Goal: Task Accomplishment & Management: Use online tool/utility

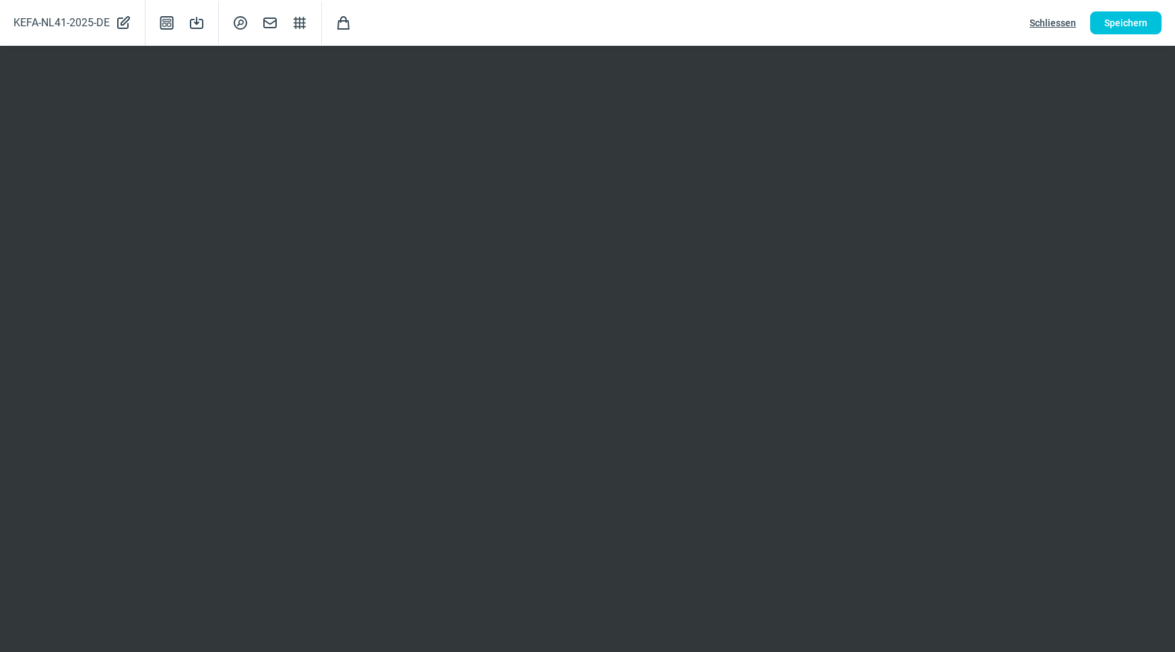
scroll to position [183, 0]
click at [1061, 29] on span "Schliessen" at bounding box center [1053, 23] width 46 height 22
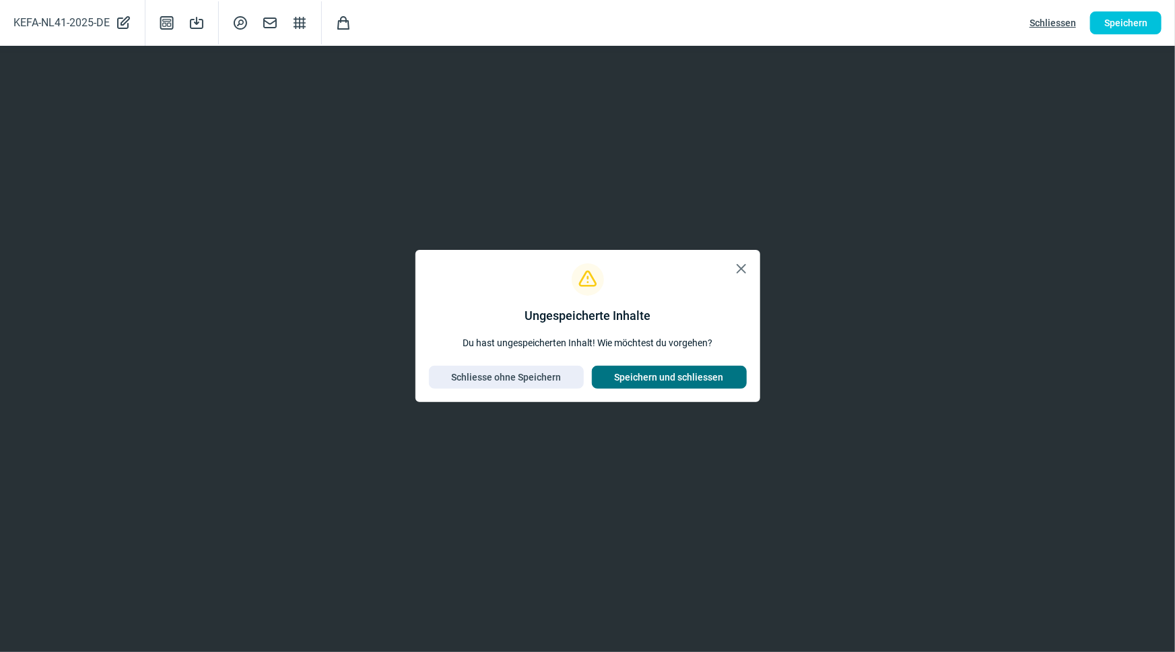
click at [686, 376] on span "Speichern und schliessen" at bounding box center [669, 377] width 109 height 22
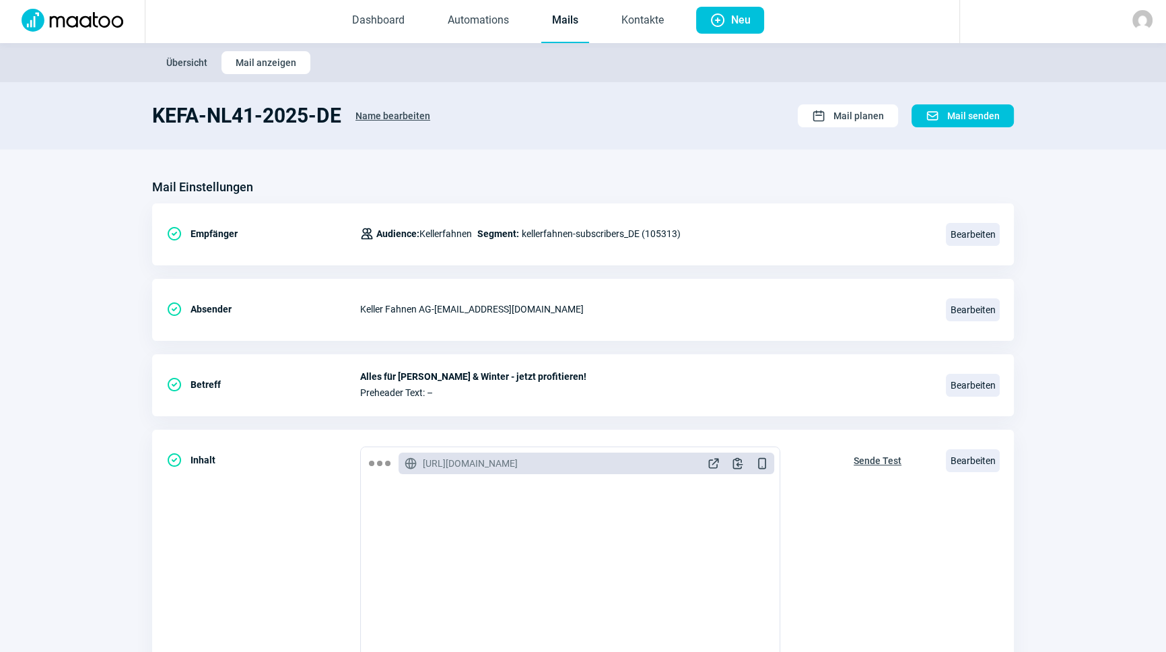
scroll to position [0, 0]
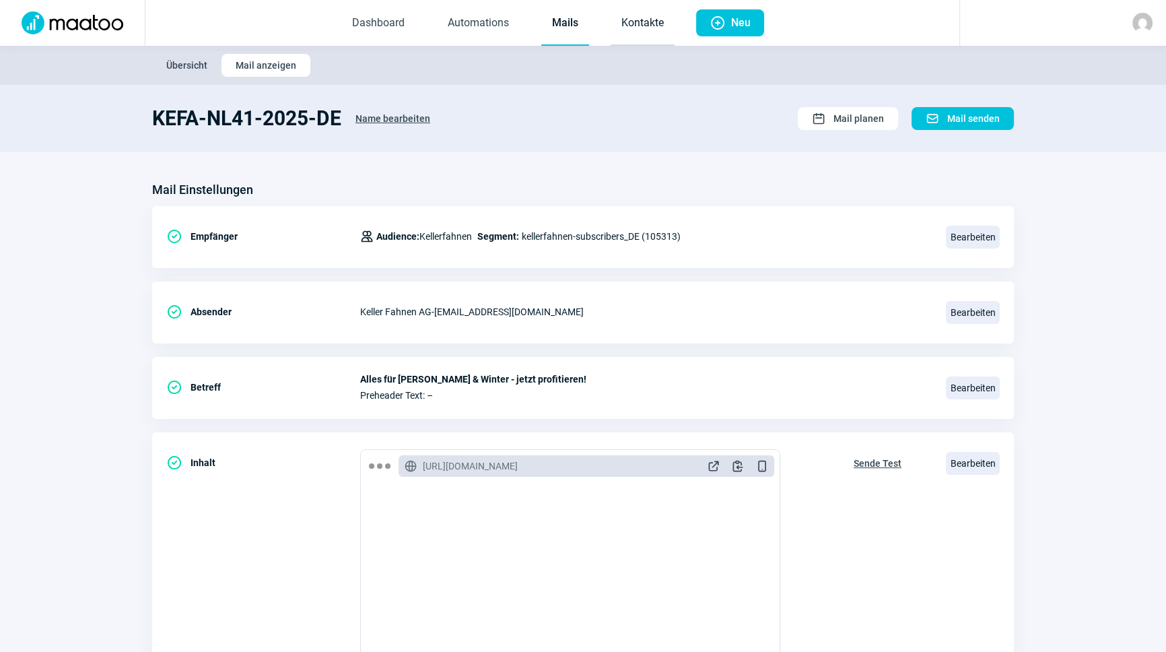
click at [638, 18] on link "Kontakte" at bounding box center [643, 23] width 64 height 44
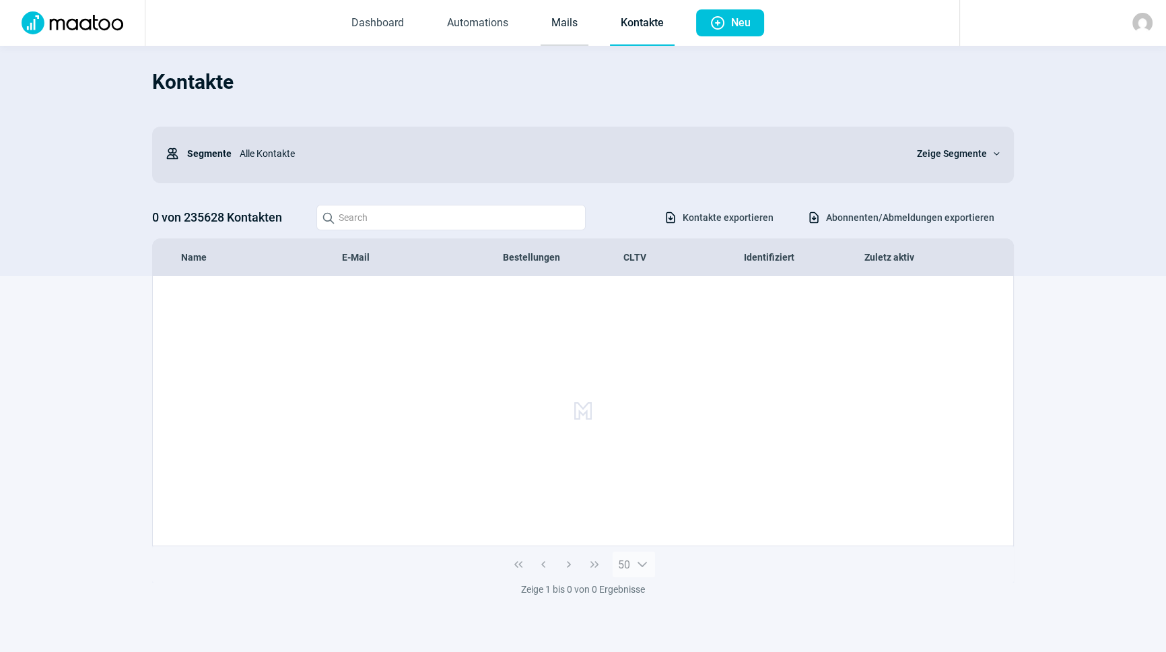
click at [553, 27] on link "Mails" at bounding box center [565, 23] width 48 height 44
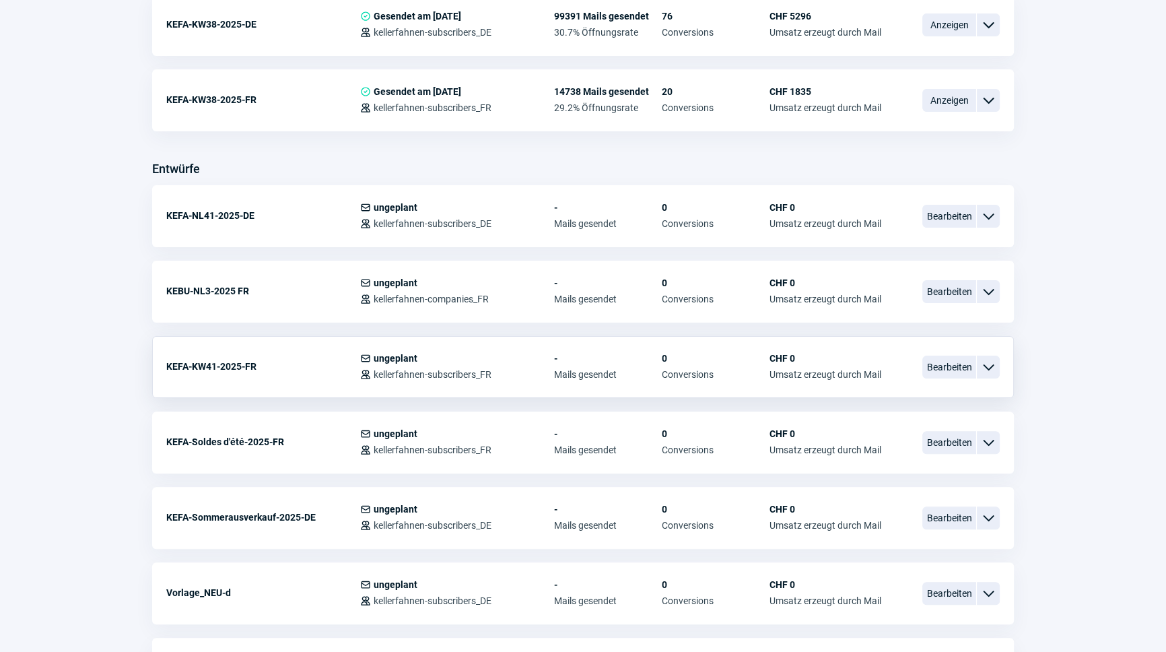
scroll to position [428, 0]
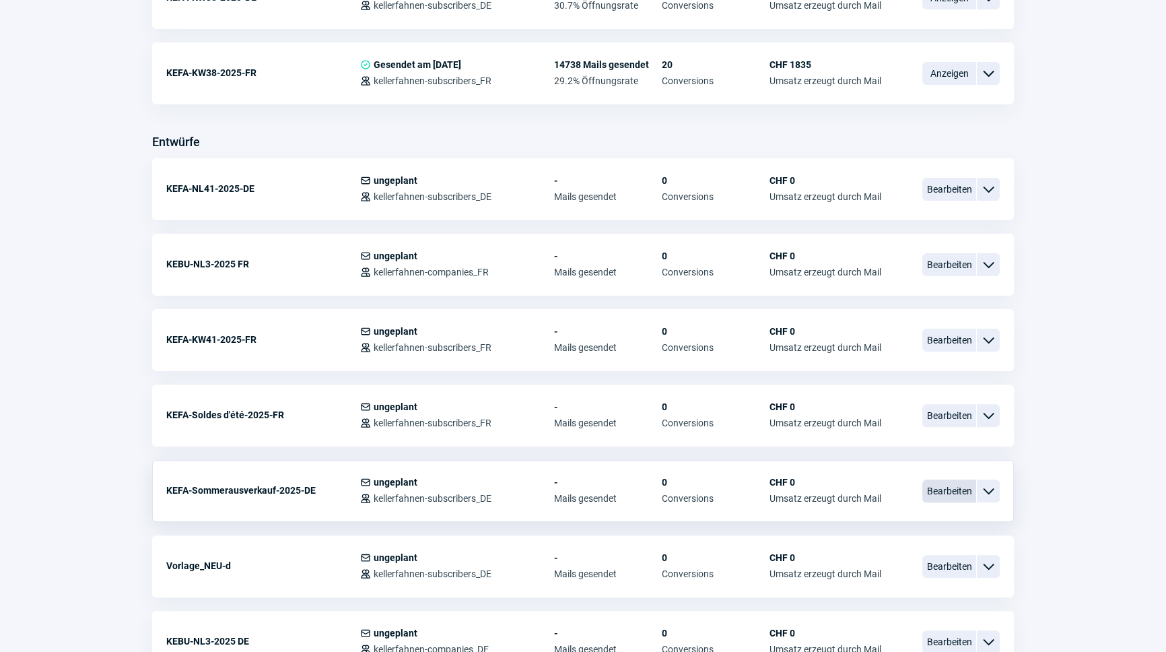
click at [960, 491] on span "Bearbeiten" at bounding box center [950, 490] width 54 height 23
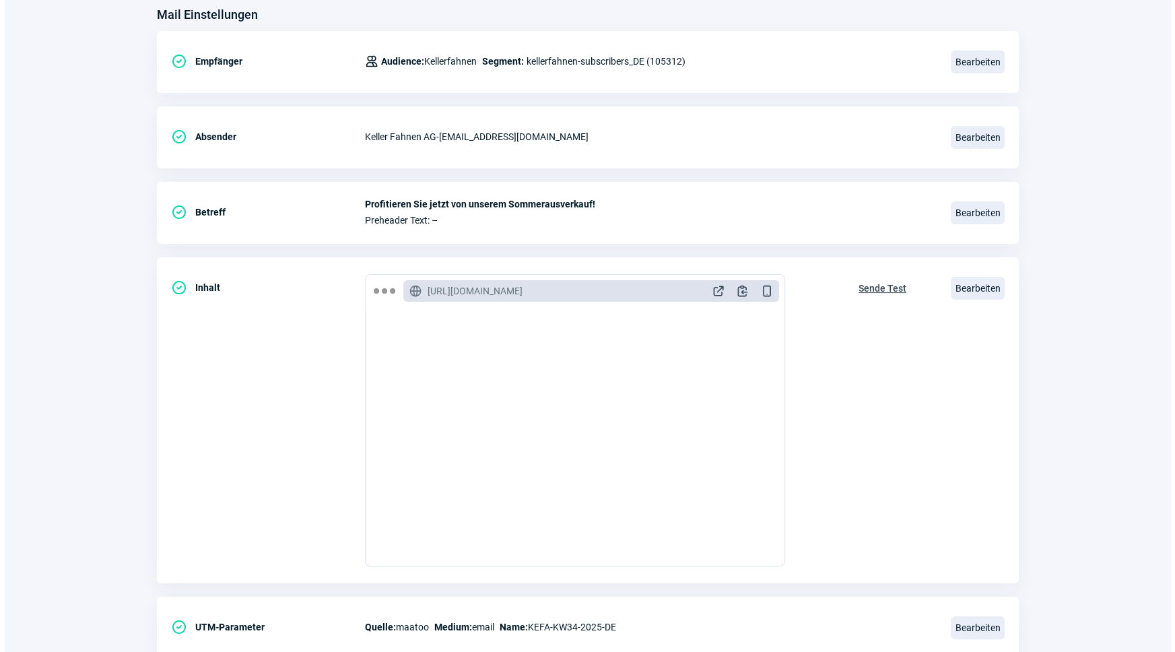
scroll to position [183, 0]
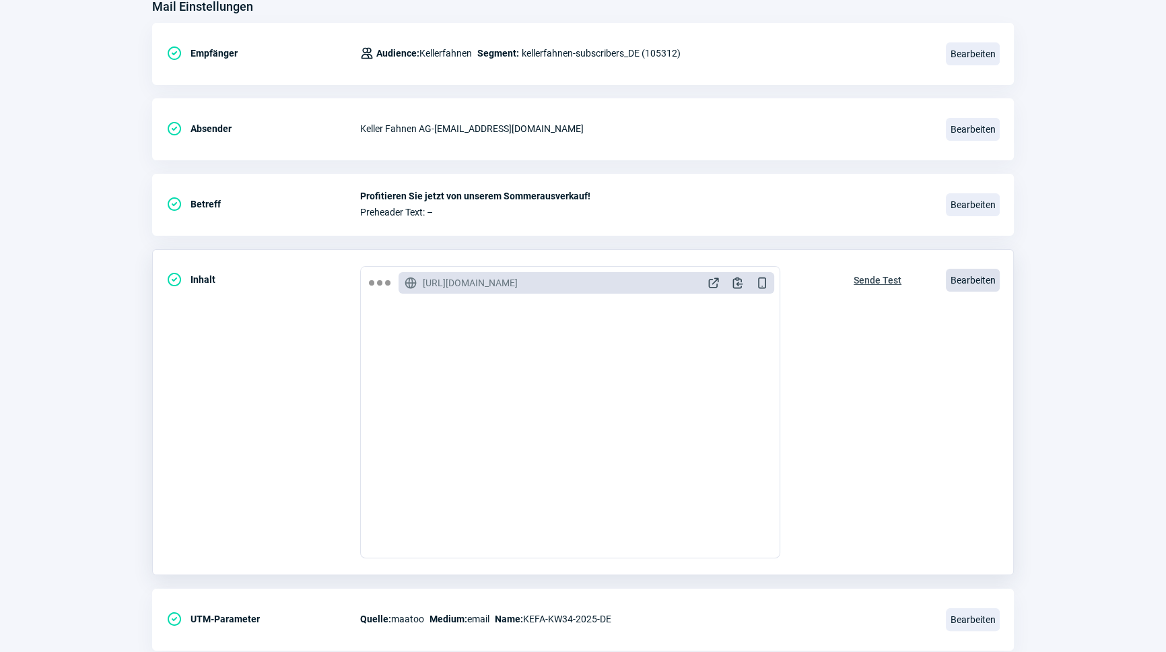
click at [993, 274] on span "Bearbeiten" at bounding box center [973, 280] width 54 height 23
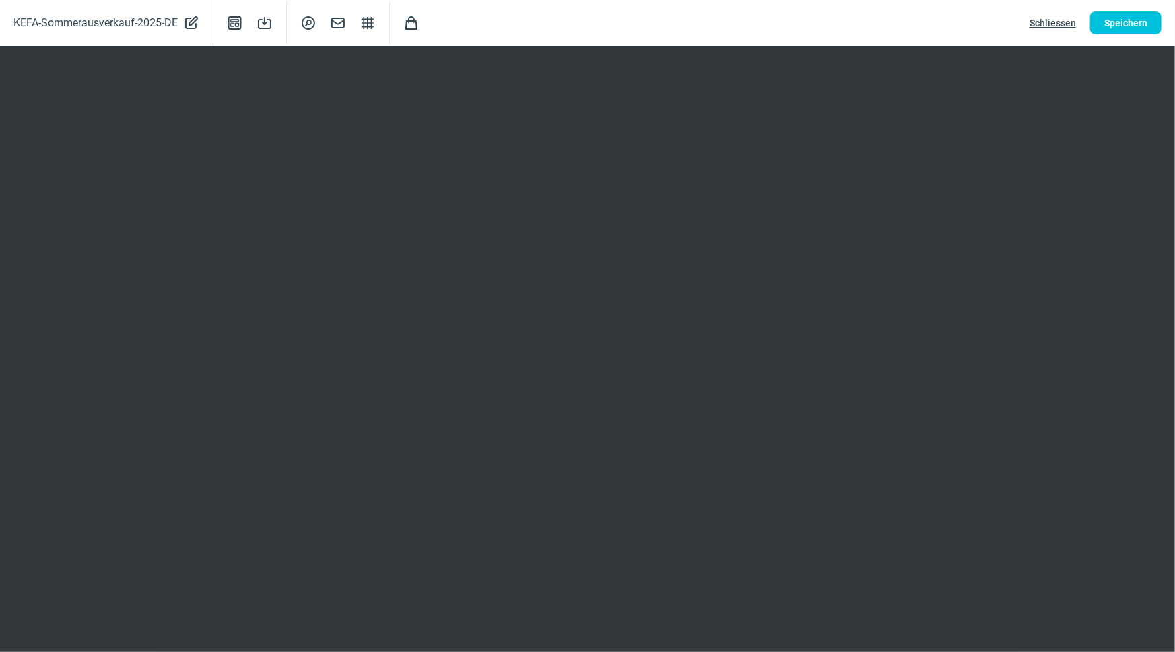
click at [894, 31] on div "KEFA-Sommerausverkauf-2025-DE PencilAlt icon Template icon Save icon SearchCirc…" at bounding box center [587, 23] width 1175 height 46
click at [1152, 22] on button "Speichern" at bounding box center [1125, 22] width 71 height 23
click at [1129, 26] on span "Speichern" at bounding box center [1125, 23] width 43 height 22
click at [1048, 20] on span "Schliessen" at bounding box center [1053, 23] width 46 height 22
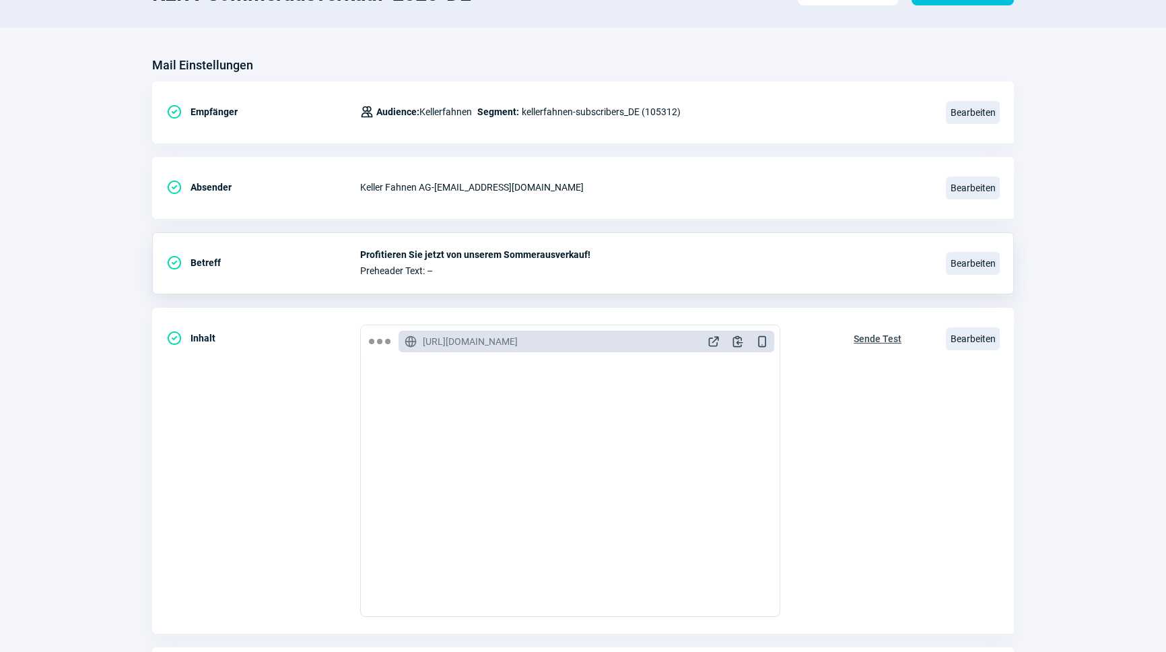
scroll to position [0, 0]
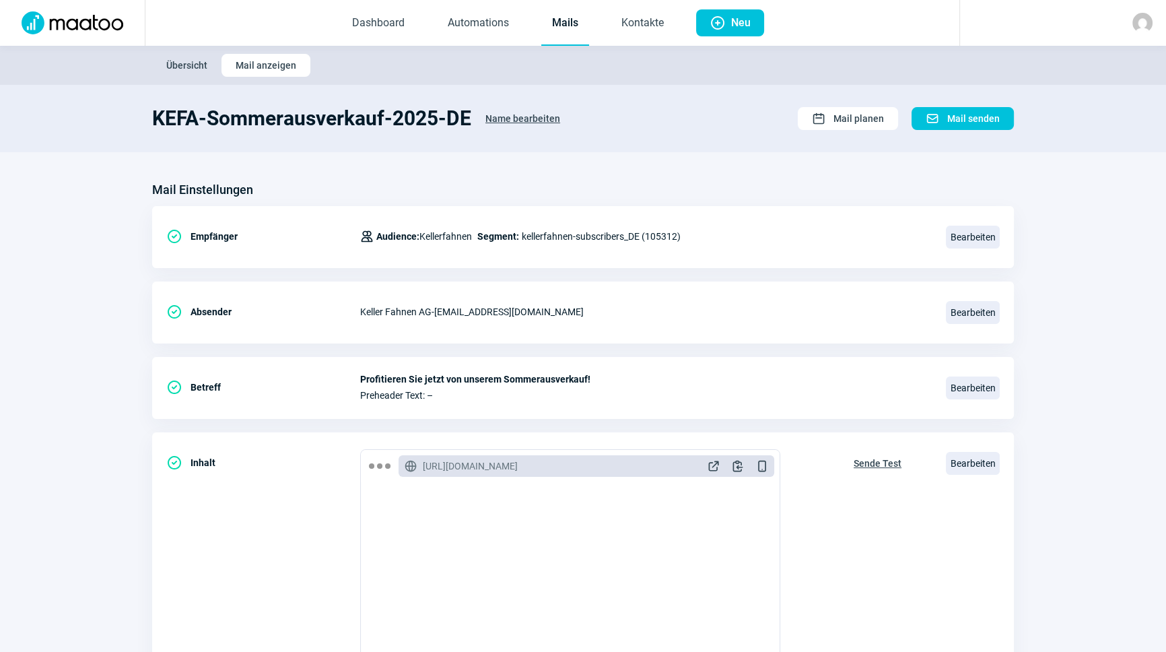
click at [567, 15] on link "Mails" at bounding box center [565, 23] width 48 height 44
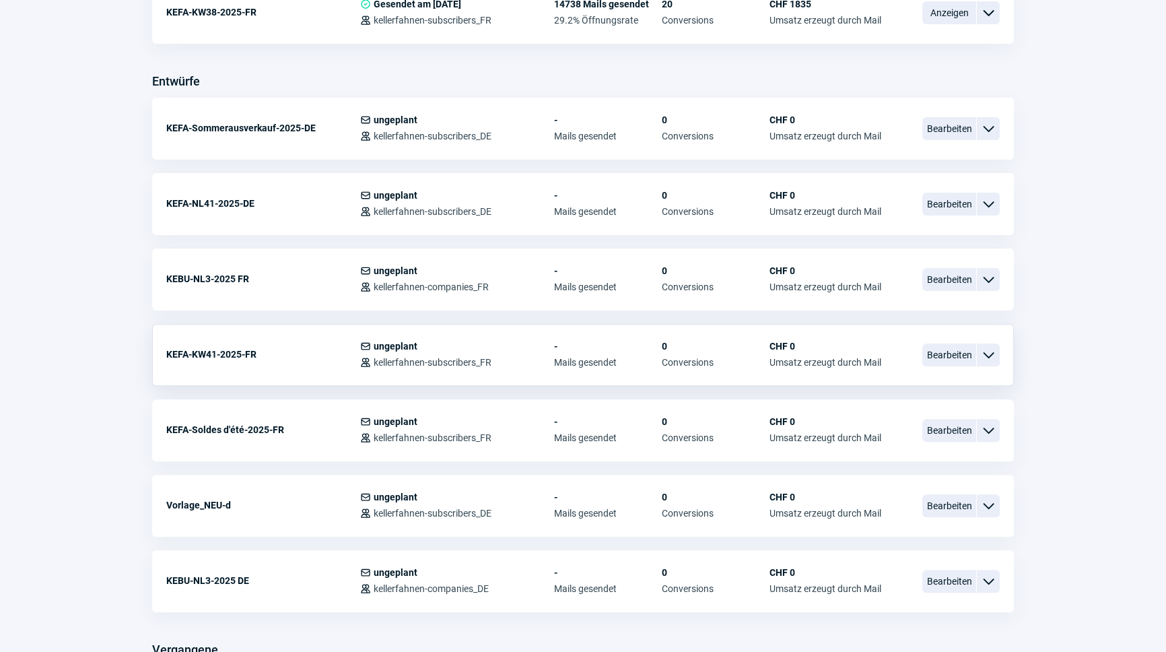
scroll to position [490, 0]
click at [963, 430] on span "Bearbeiten" at bounding box center [950, 429] width 54 height 23
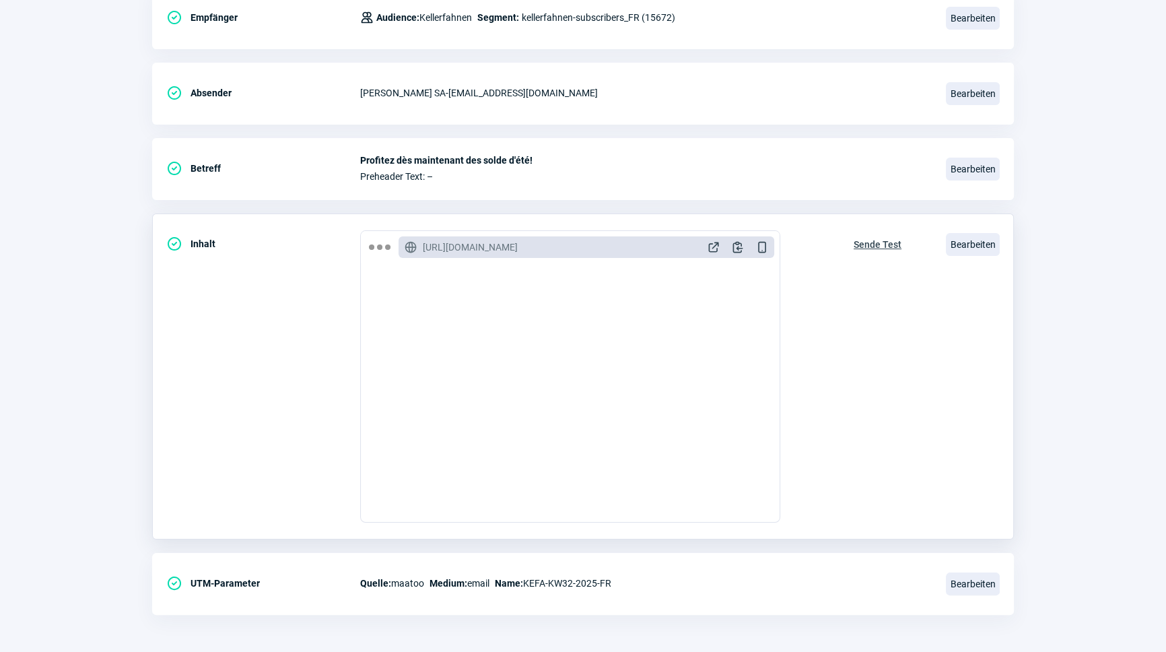
scroll to position [220, 0]
click at [976, 236] on span "Bearbeiten" at bounding box center [973, 243] width 54 height 23
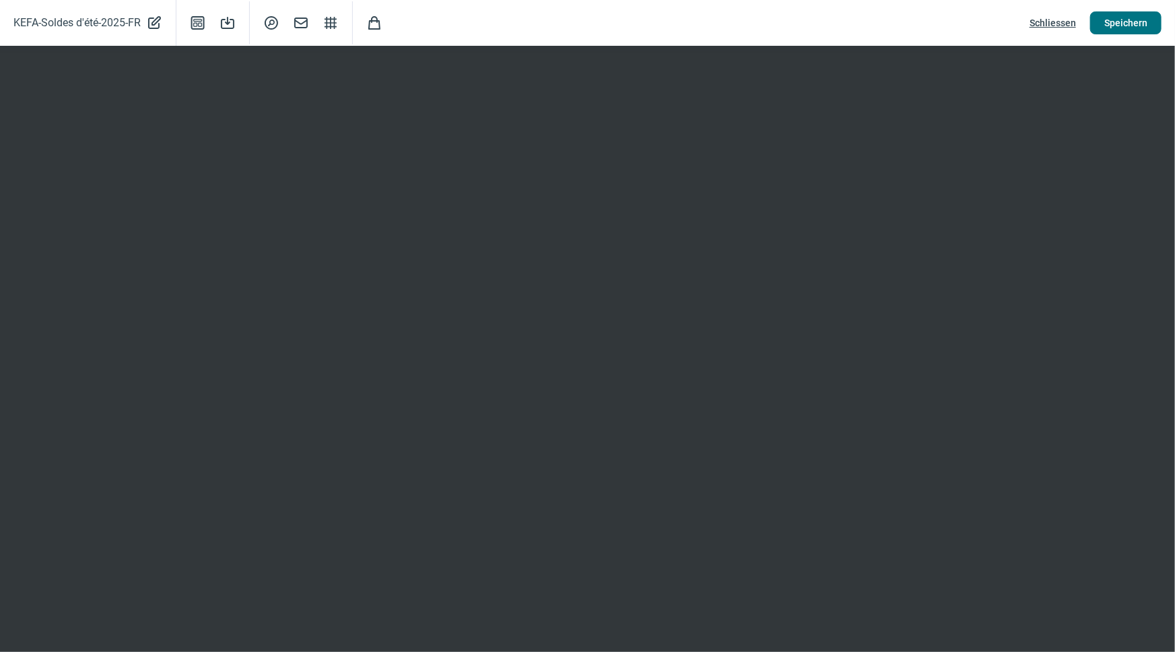
click at [1118, 18] on span "Speichern" at bounding box center [1125, 23] width 43 height 22
click at [1055, 24] on span "Schliessen" at bounding box center [1053, 23] width 46 height 22
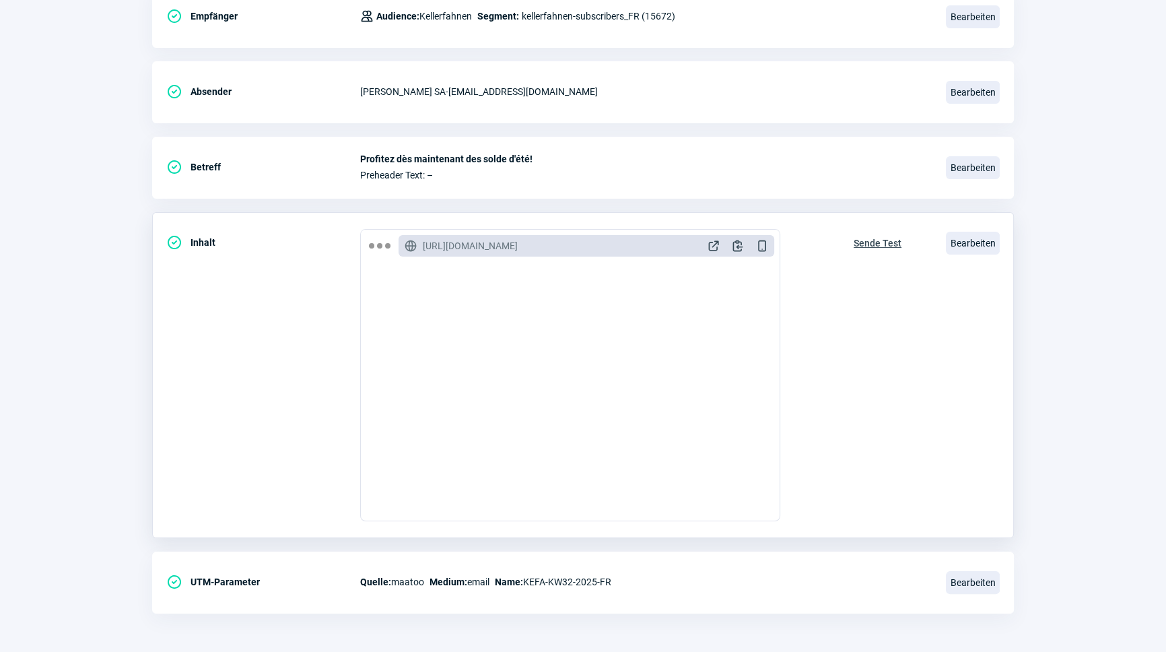
click at [882, 240] on span "Sende Test" at bounding box center [878, 243] width 48 height 22
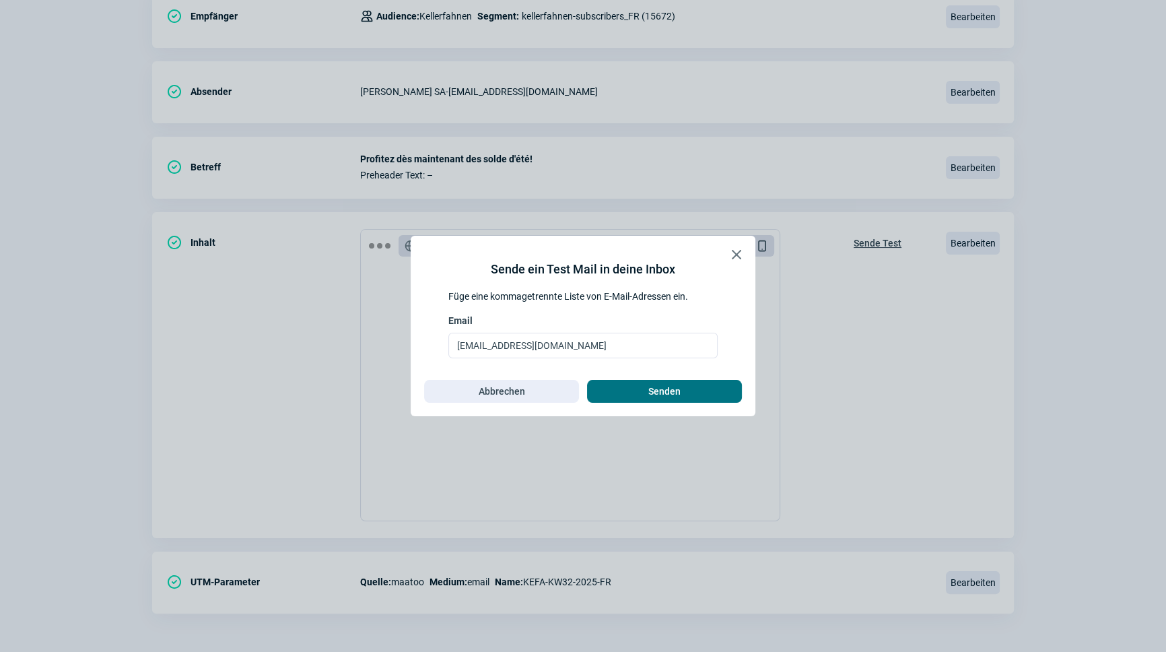
click at [680, 391] on span "Senden" at bounding box center [664, 391] width 127 height 22
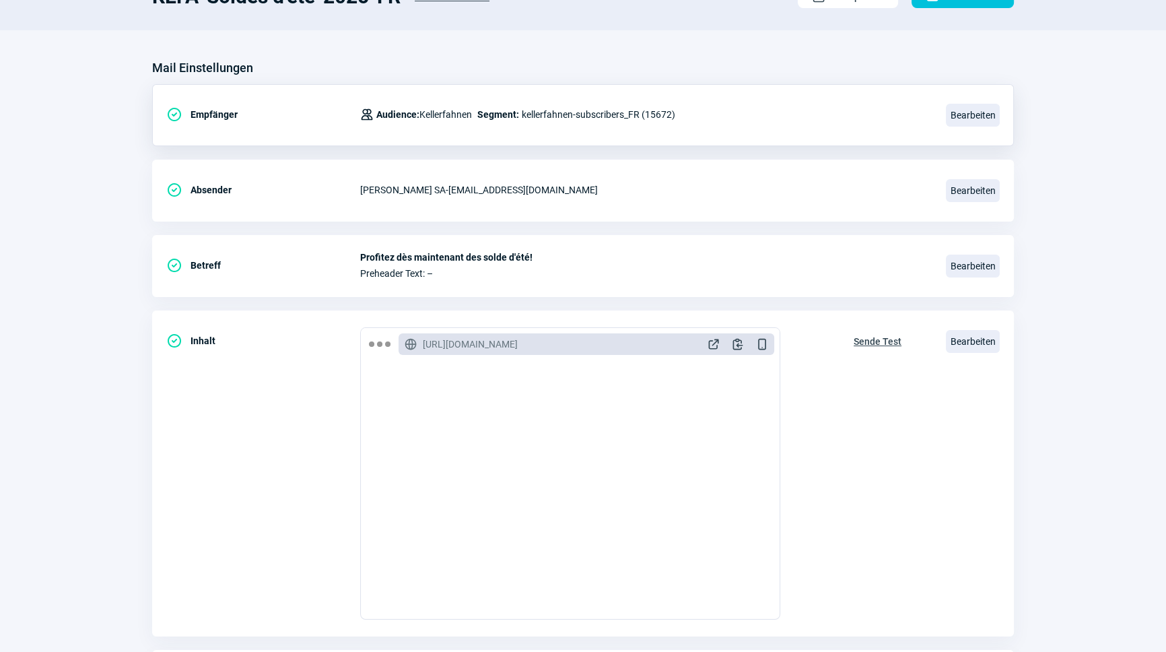
scroll to position [0, 0]
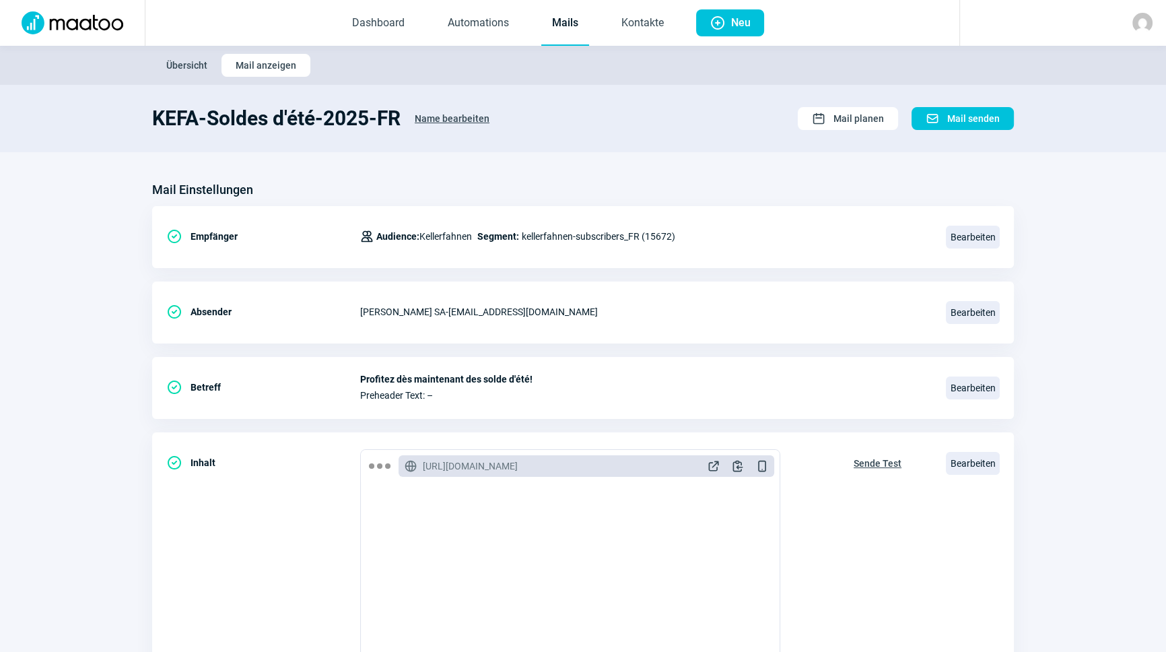
click at [552, 26] on link "Mails" at bounding box center [565, 23] width 48 height 44
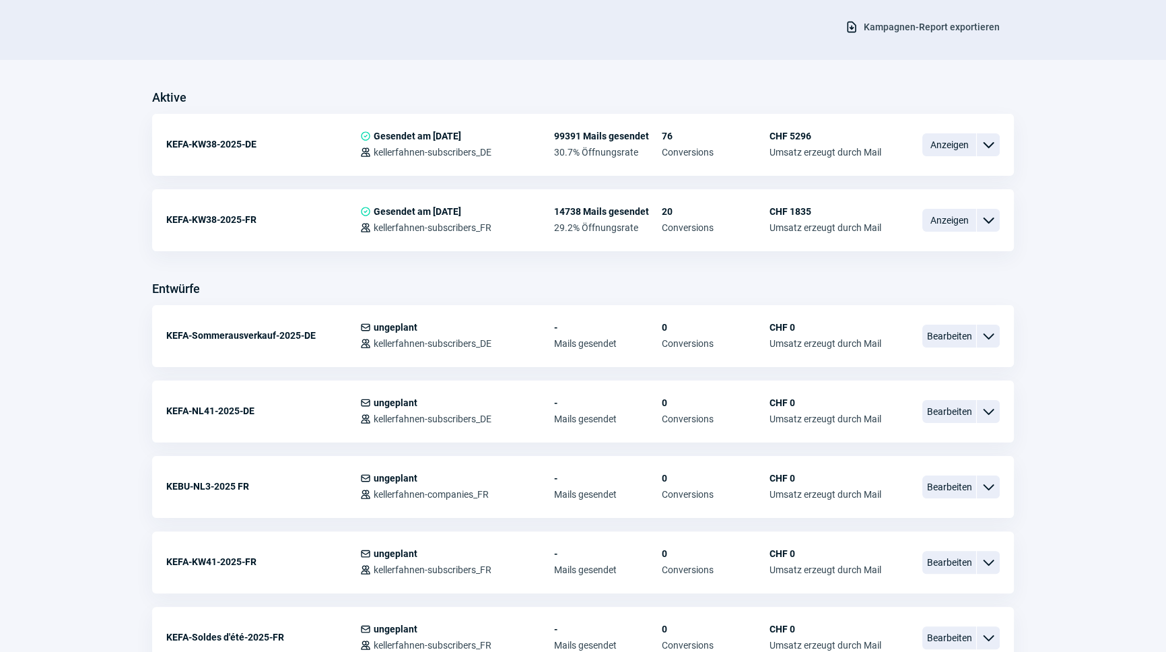
scroll to position [306, 0]
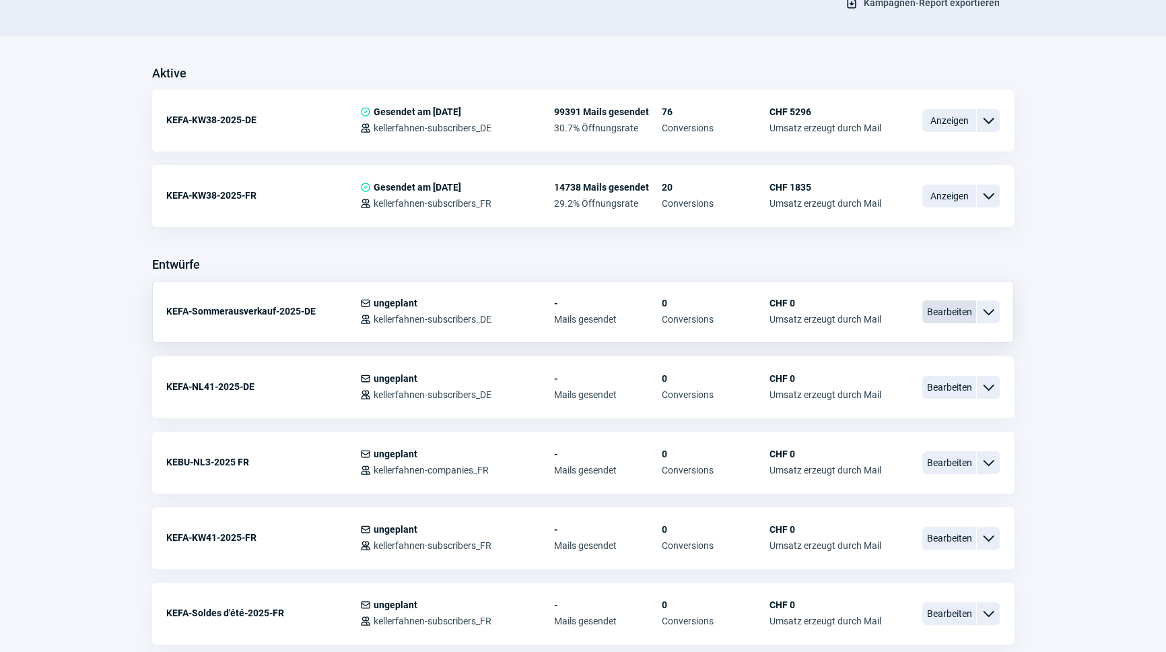
click at [963, 308] on span "Bearbeiten" at bounding box center [950, 311] width 54 height 23
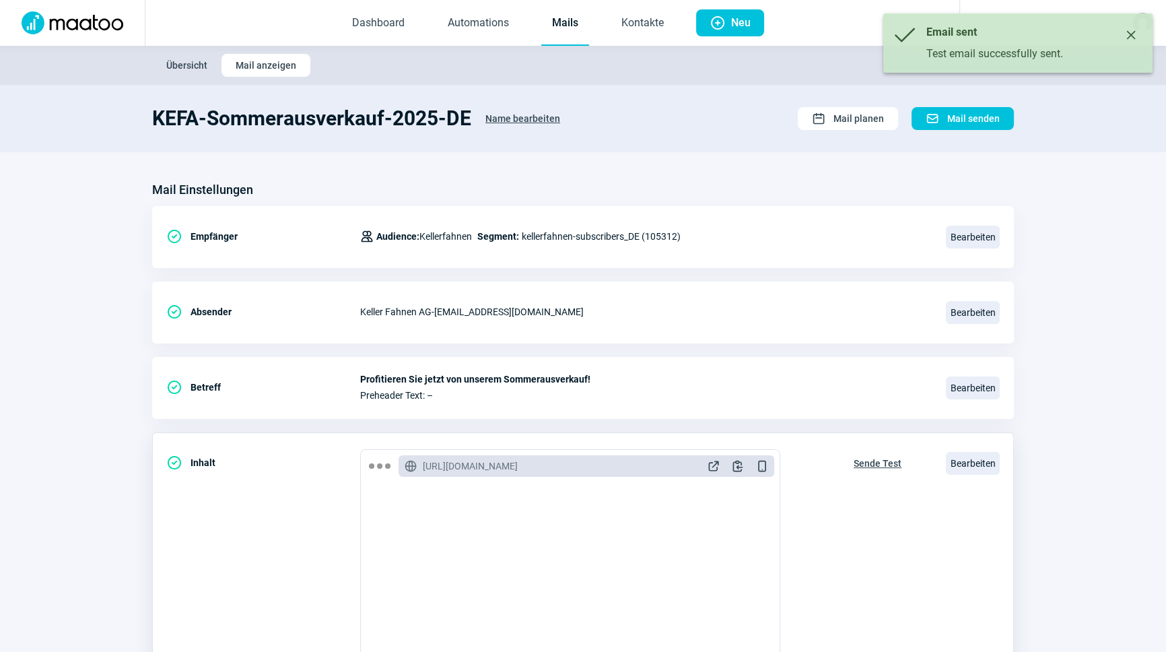
click at [880, 462] on span "Sende Test" at bounding box center [878, 464] width 48 height 22
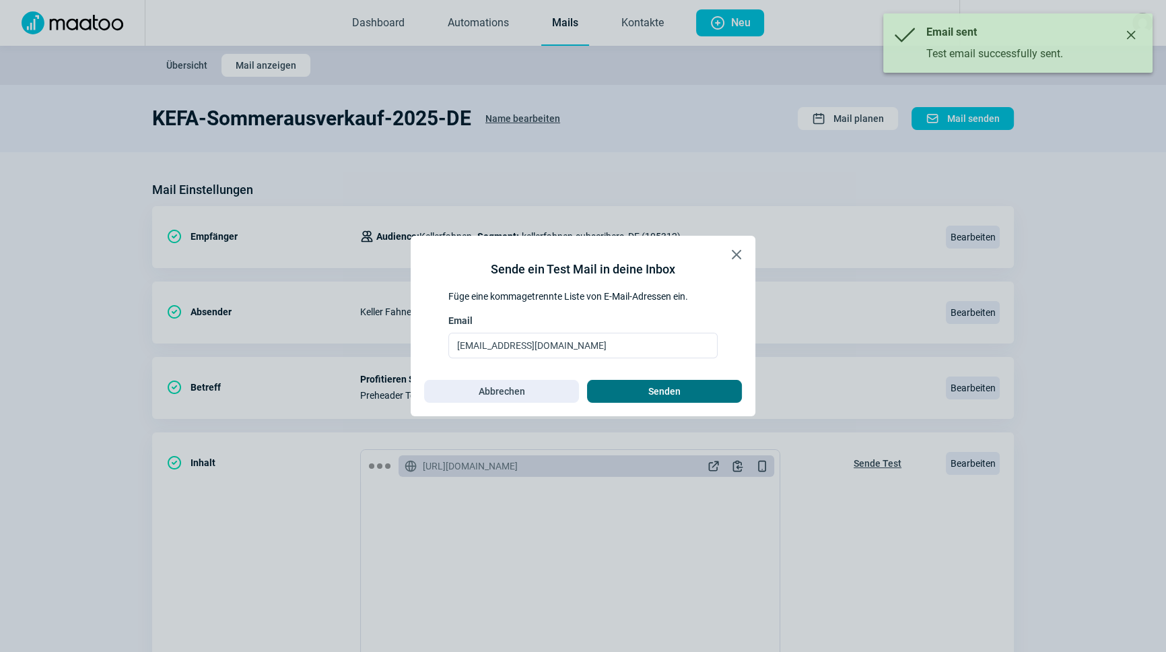
click at [692, 391] on span "Senden" at bounding box center [664, 391] width 127 height 22
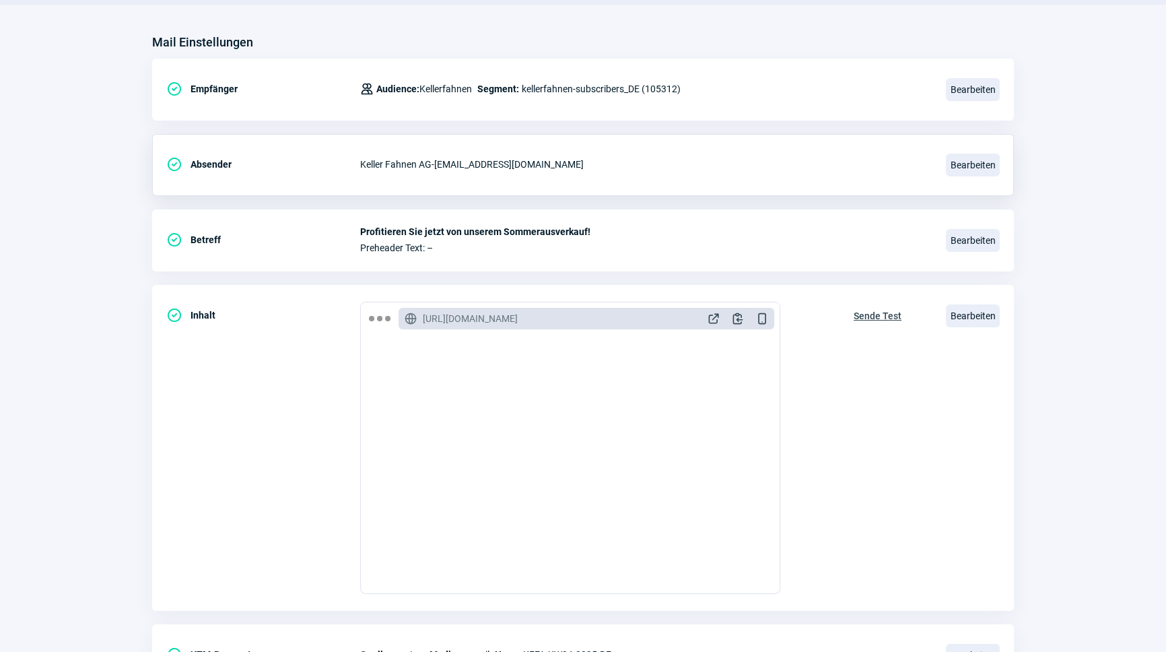
scroll to position [36, 0]
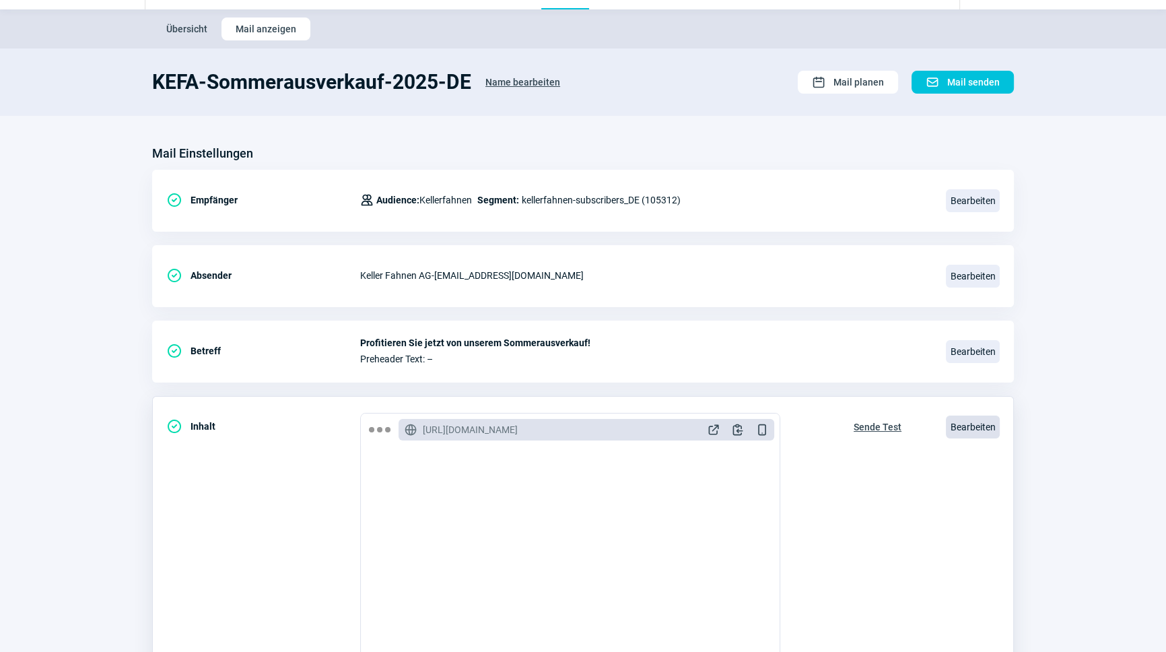
click at [963, 424] on span "Bearbeiten" at bounding box center [973, 427] width 54 height 23
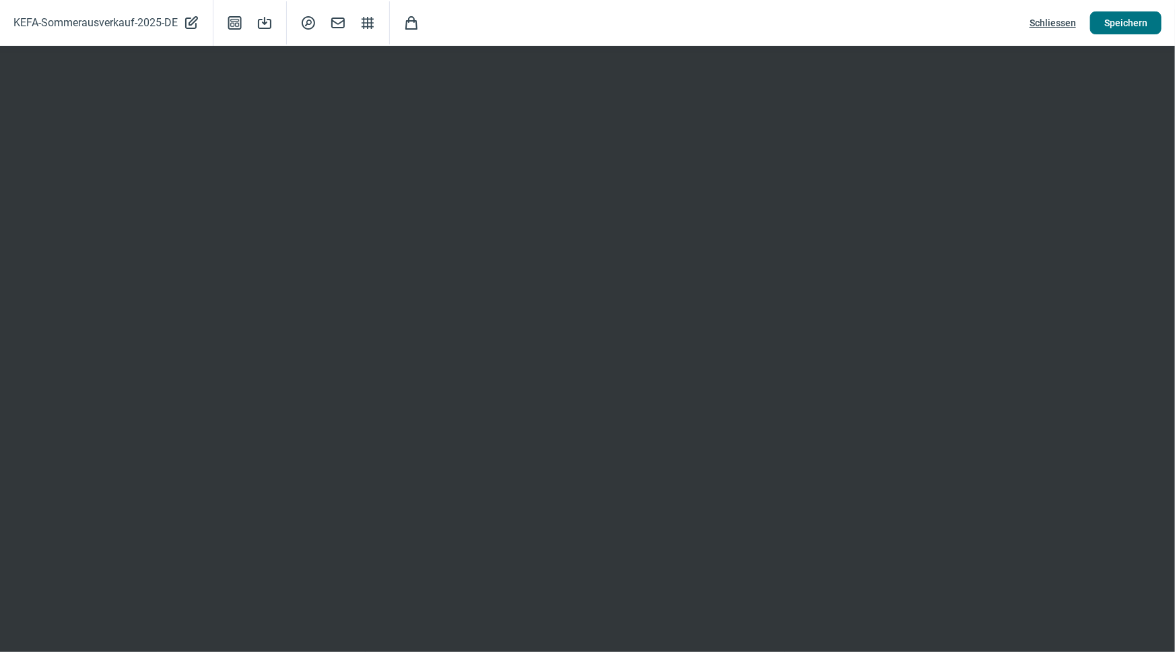
click at [1131, 25] on span "Speichern" at bounding box center [1125, 23] width 43 height 22
click at [1061, 20] on span "Schliessen" at bounding box center [1053, 23] width 46 height 22
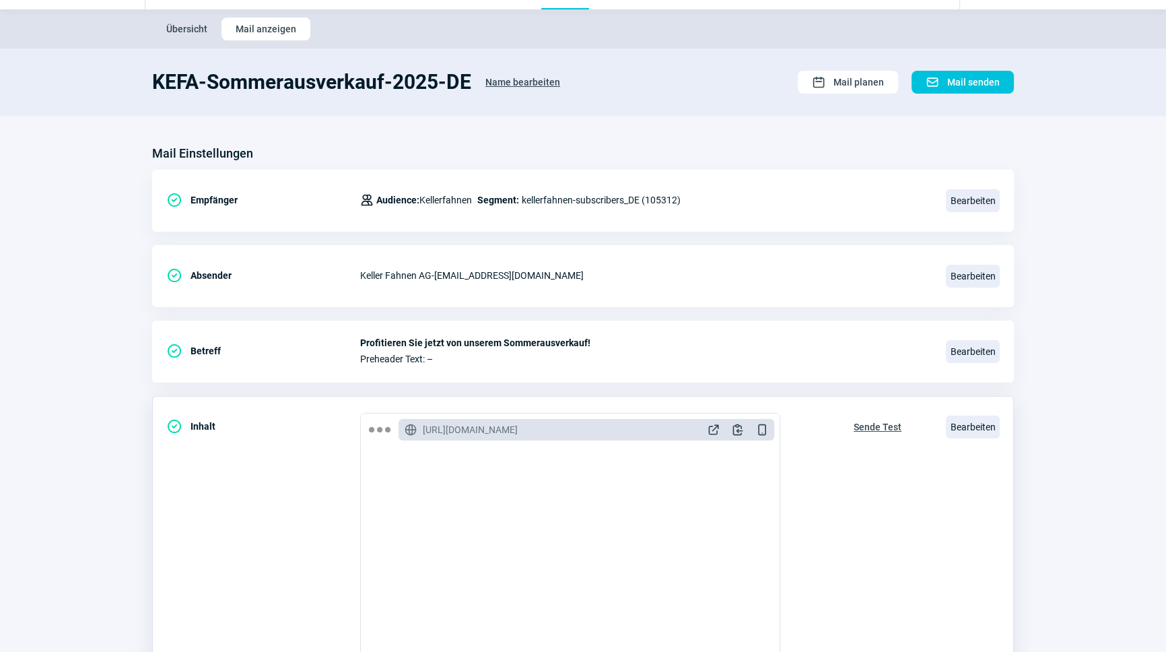
click at [869, 428] on span "Sende Test" at bounding box center [878, 427] width 48 height 22
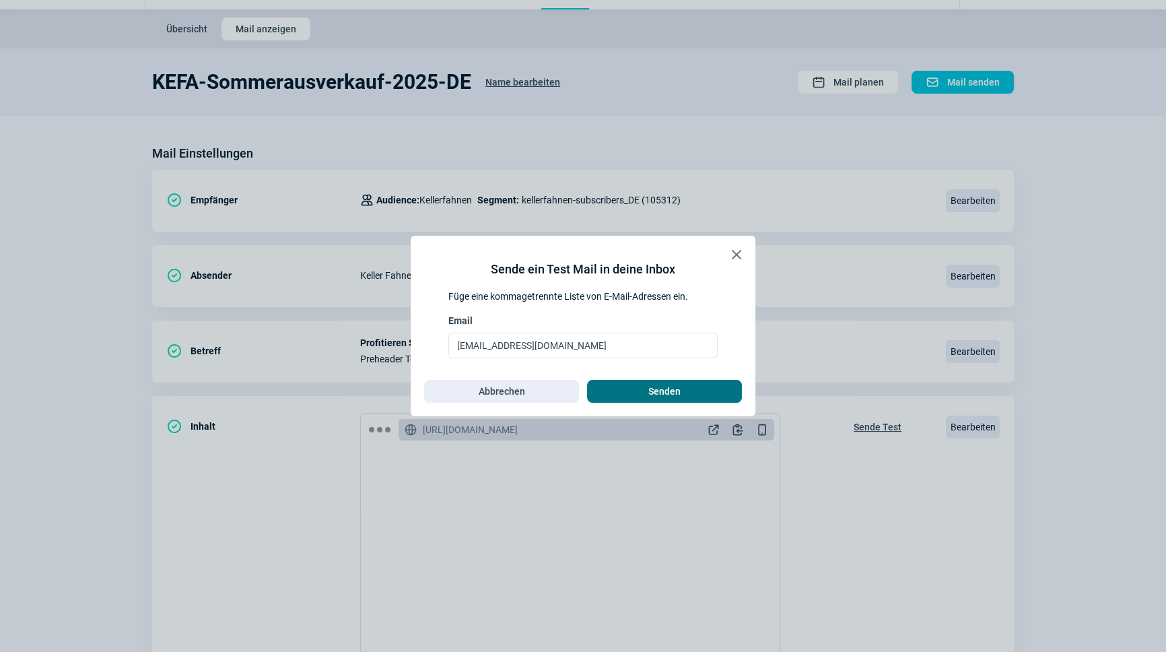
click at [694, 391] on span "Senden" at bounding box center [664, 391] width 127 height 22
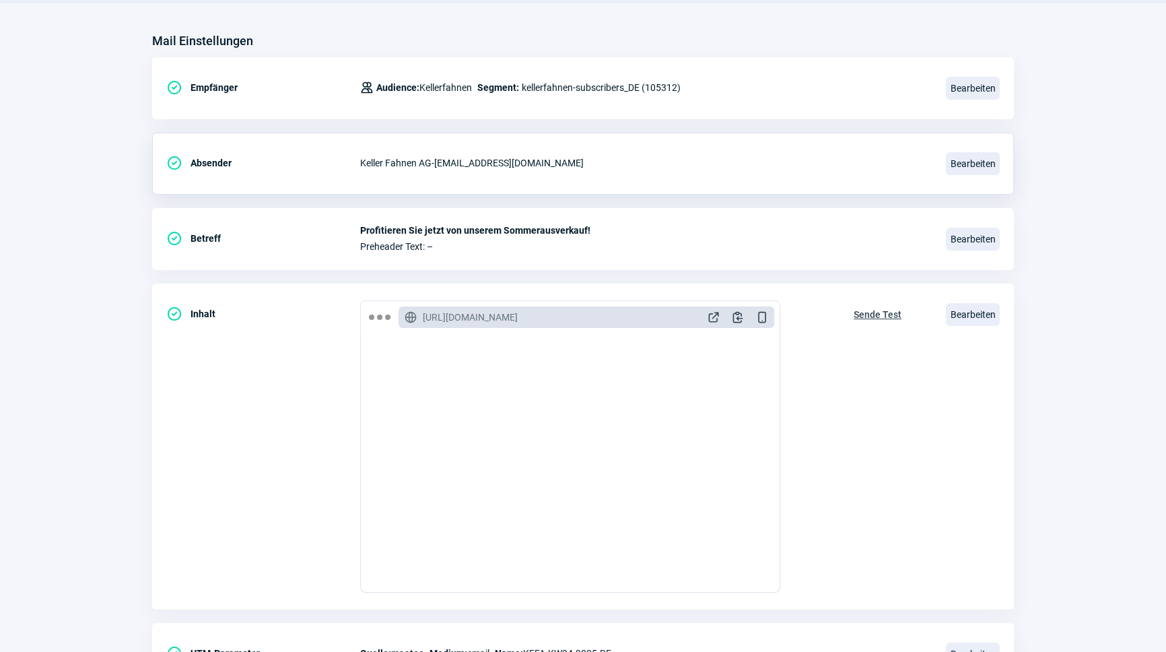
scroll to position [0, 0]
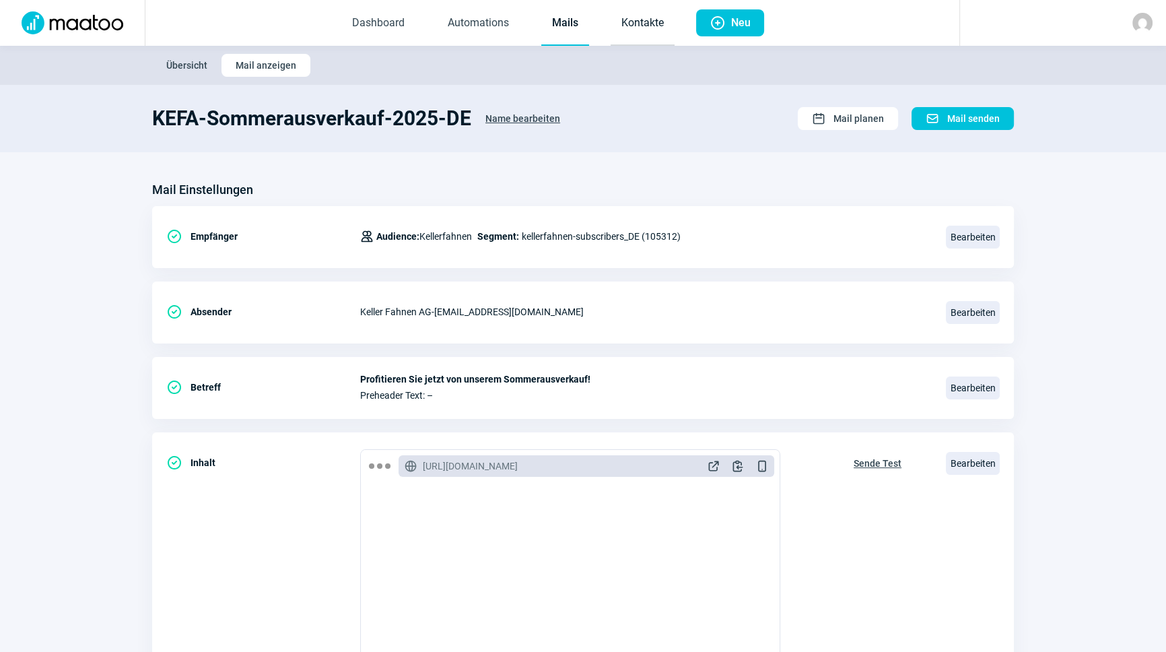
click at [631, 33] on link "Kontakte" at bounding box center [643, 23] width 64 height 44
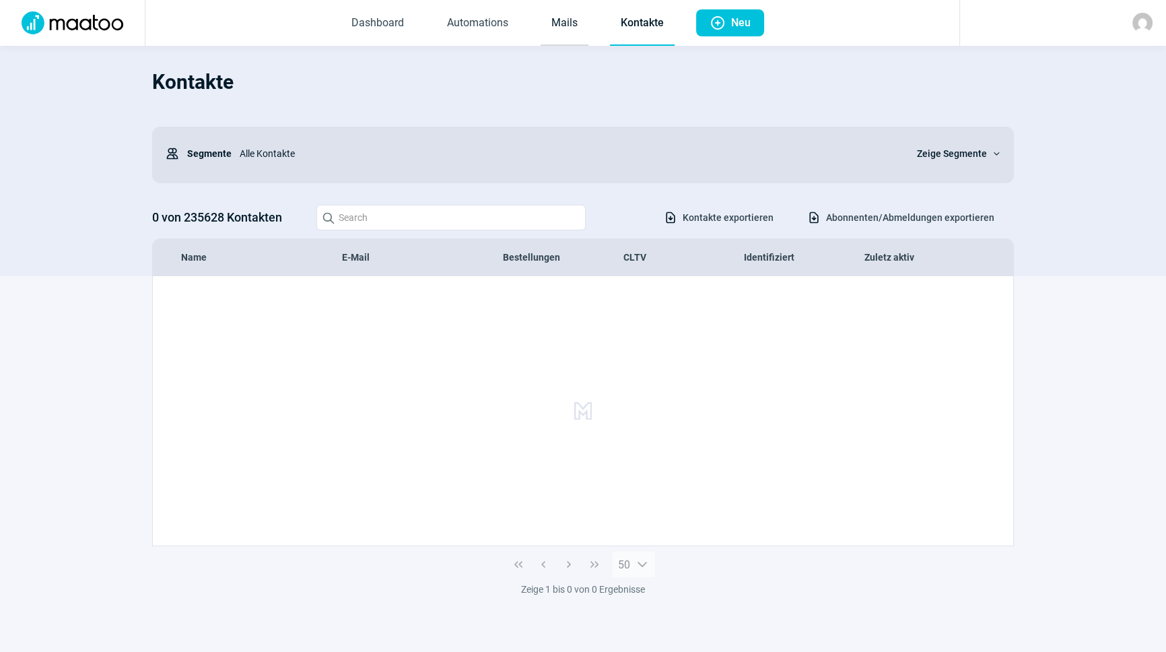
click at [556, 36] on link "Mails" at bounding box center [565, 23] width 48 height 44
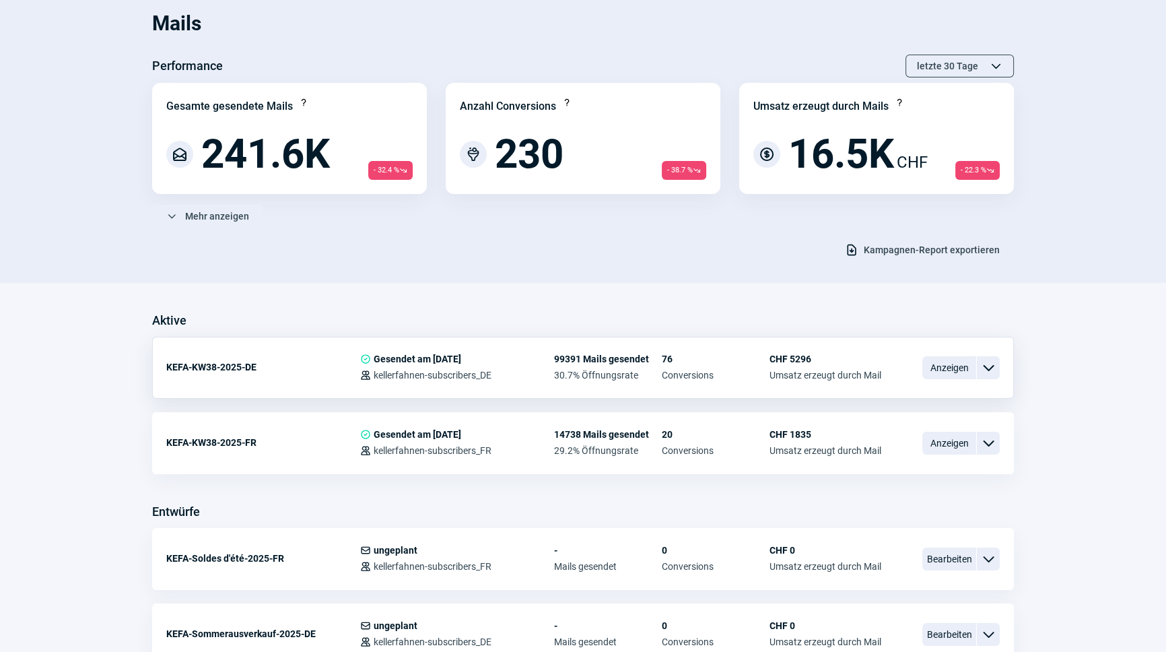
scroll to position [183, 0]
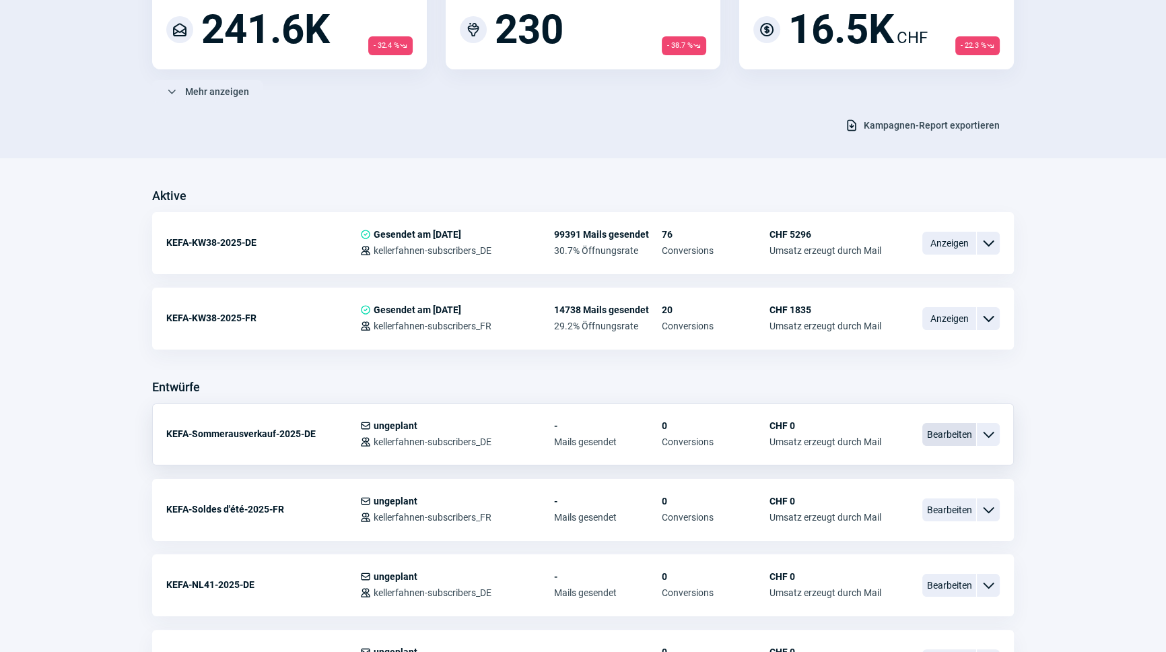
click at [962, 426] on span "Bearbeiten" at bounding box center [950, 434] width 54 height 23
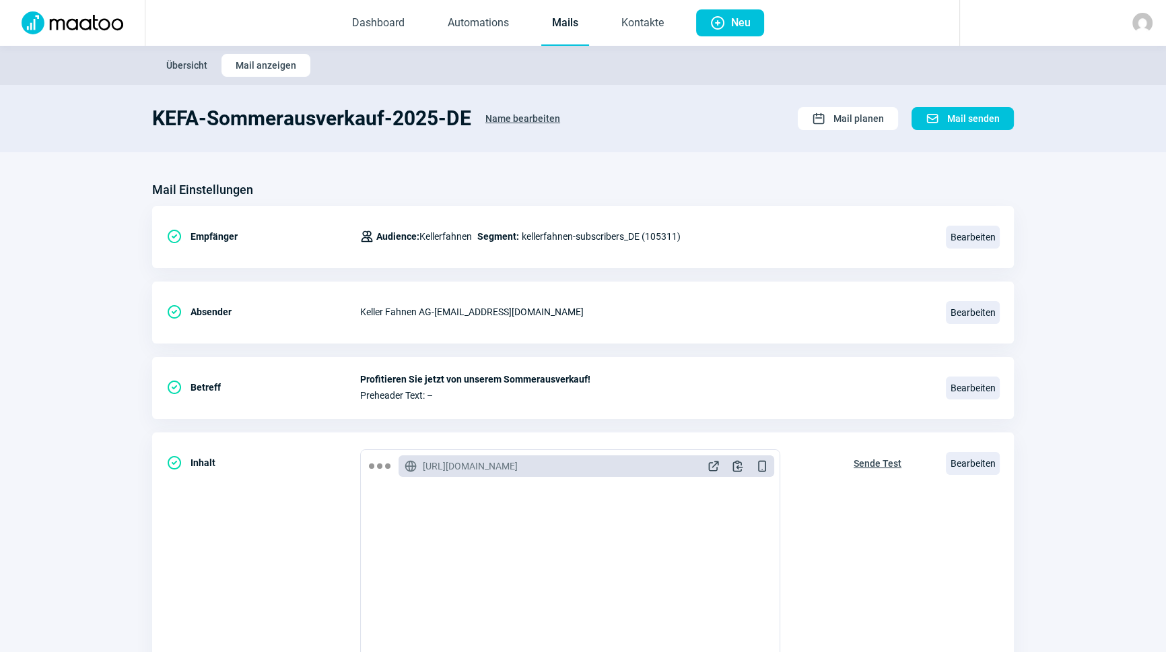
click at [562, 22] on link "Mails" at bounding box center [565, 23] width 48 height 44
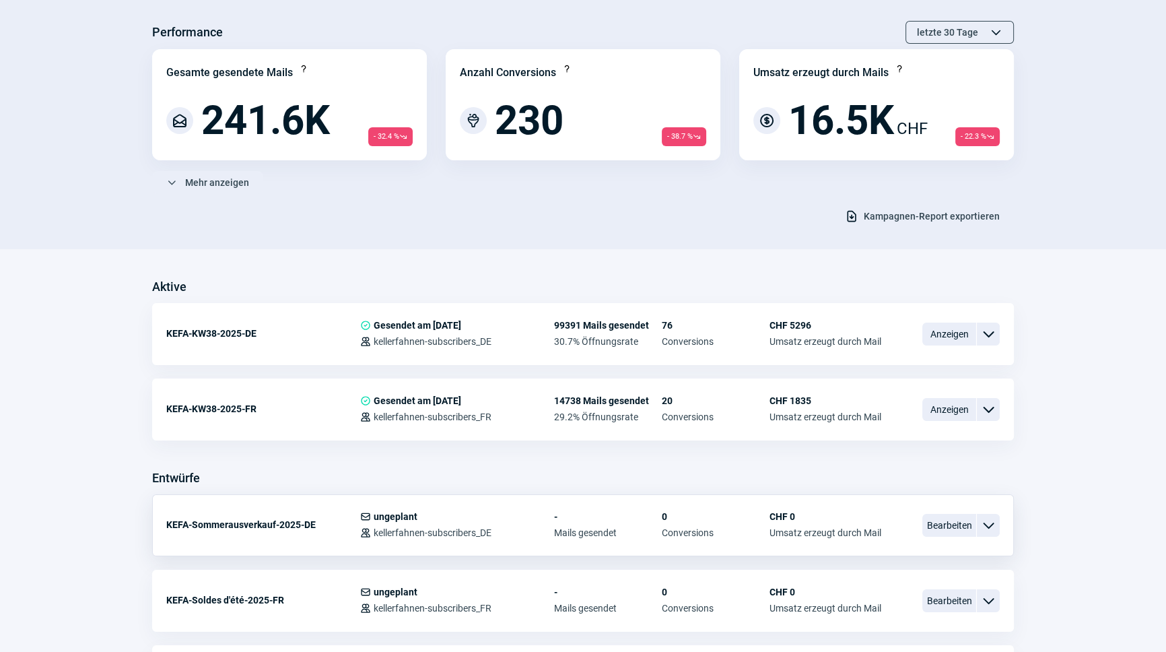
scroll to position [244, 0]
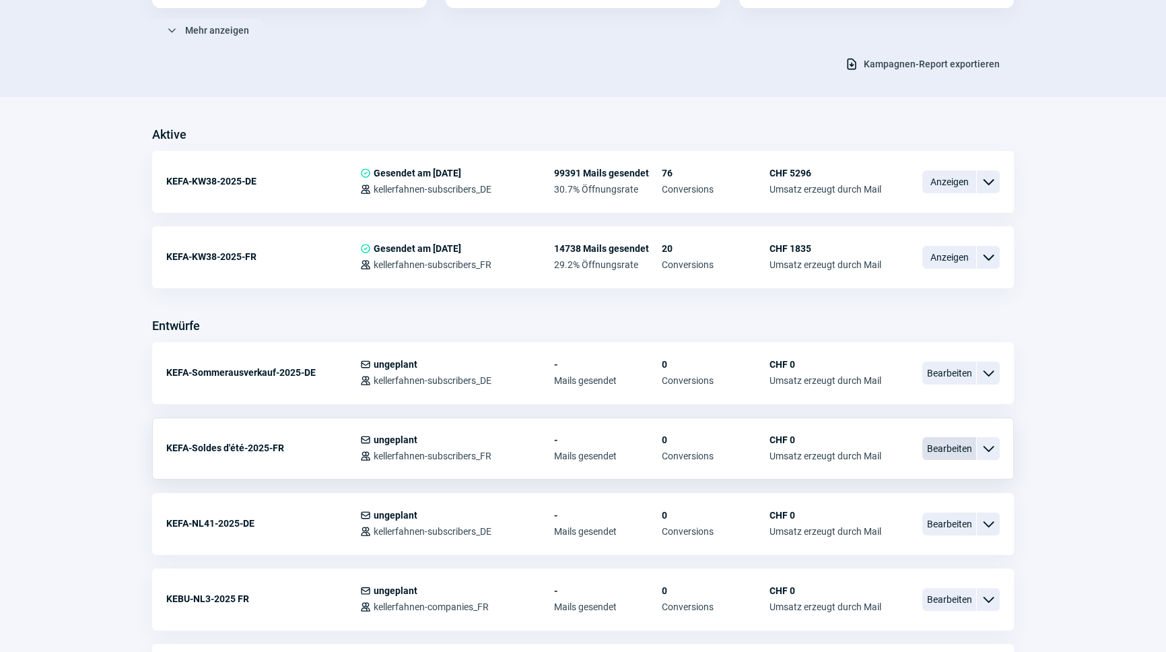
click at [956, 451] on span "Bearbeiten" at bounding box center [950, 448] width 54 height 23
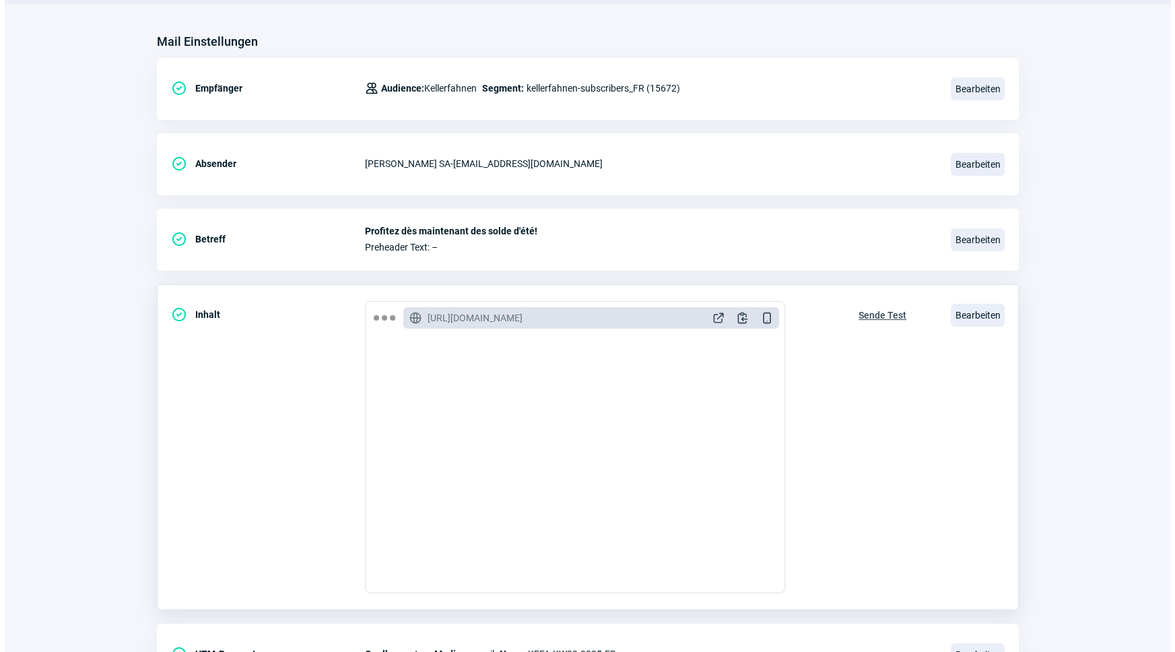
scroll to position [183, 0]
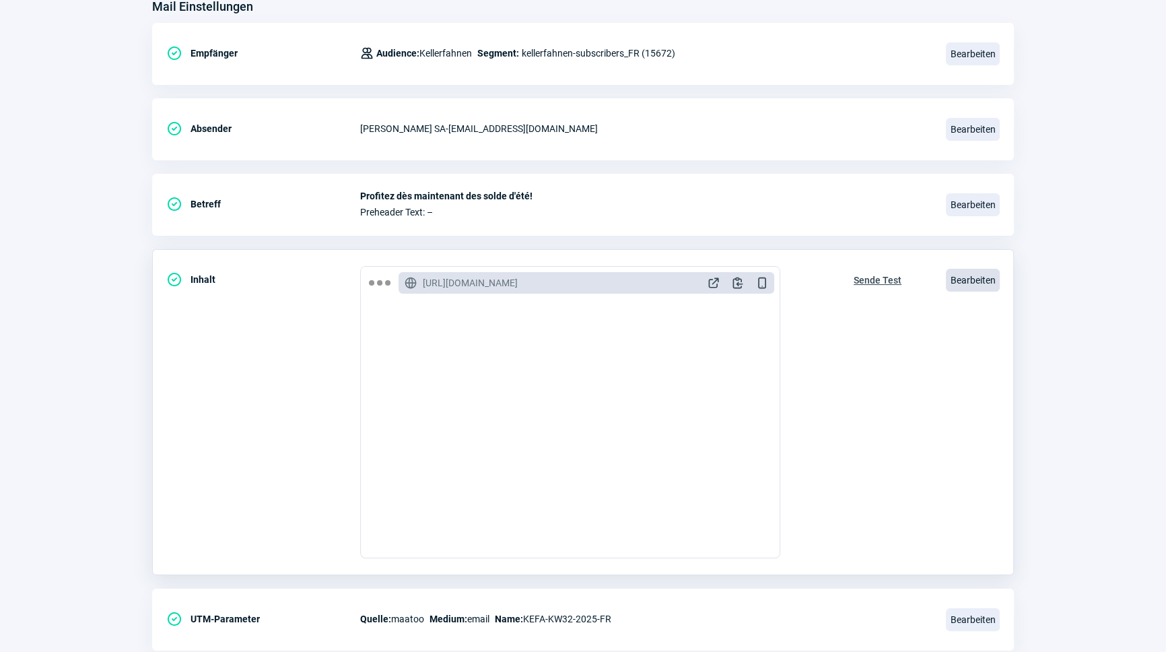
click at [979, 276] on span "Bearbeiten" at bounding box center [973, 280] width 54 height 23
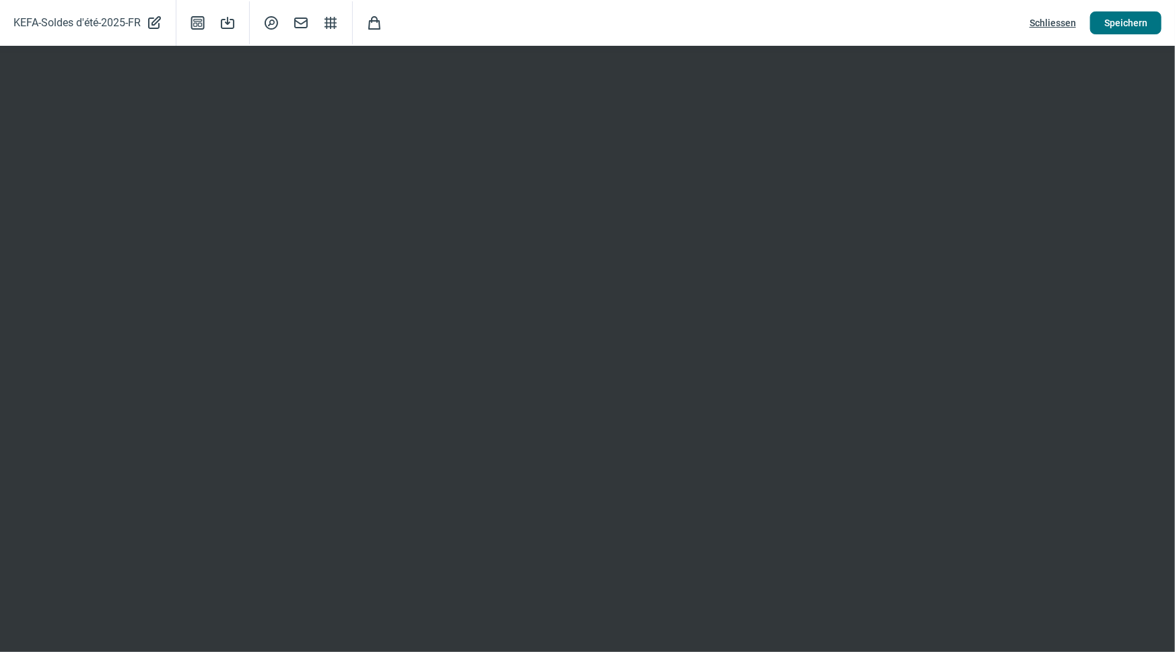
click at [1121, 17] on span "Speichern" at bounding box center [1125, 23] width 43 height 22
click at [1059, 24] on span "Schliessen" at bounding box center [1053, 23] width 46 height 22
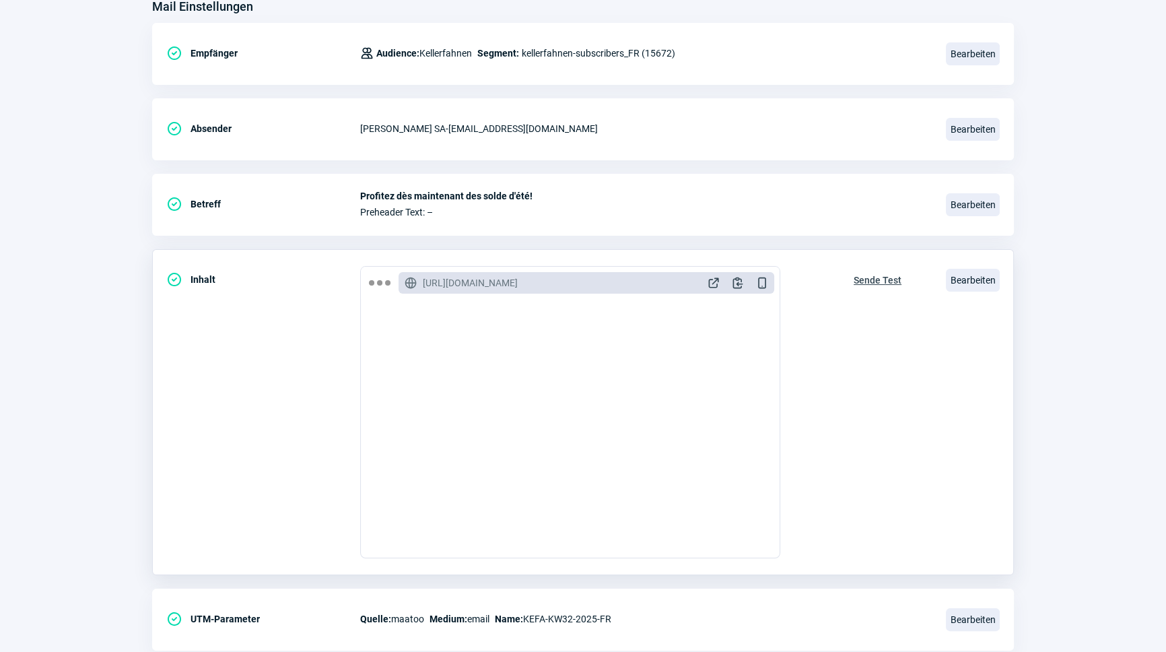
click at [885, 281] on span "Sende Test" at bounding box center [878, 280] width 48 height 22
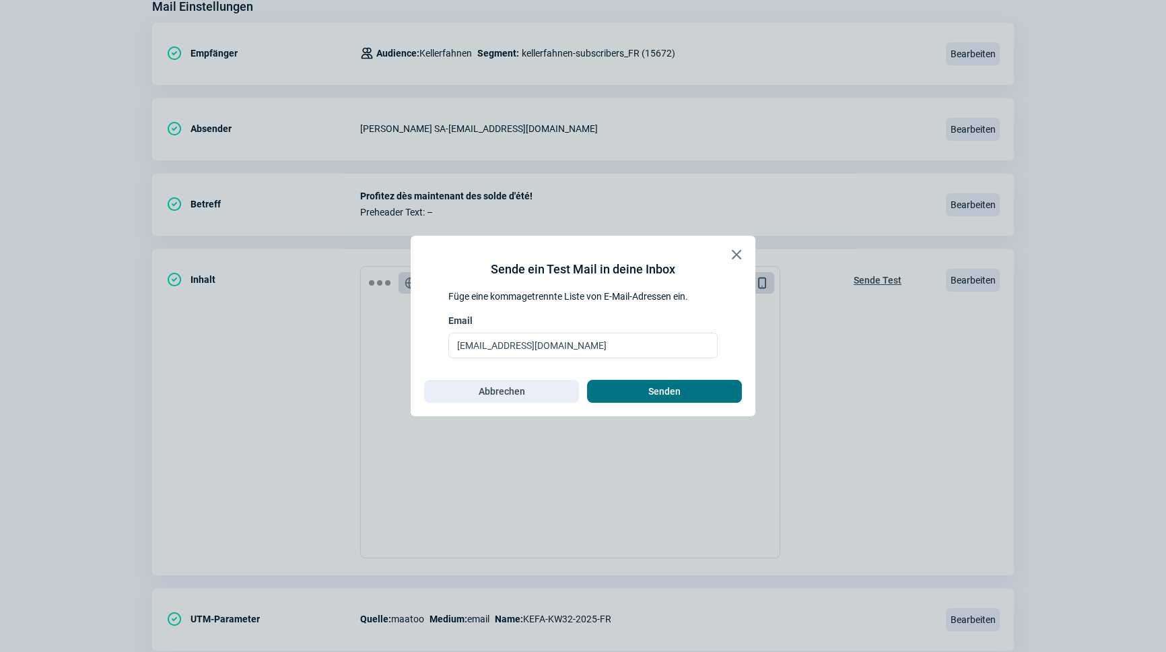
click at [722, 395] on span "Senden" at bounding box center [664, 391] width 127 height 22
